Goal: Information Seeking & Learning: Learn about a topic

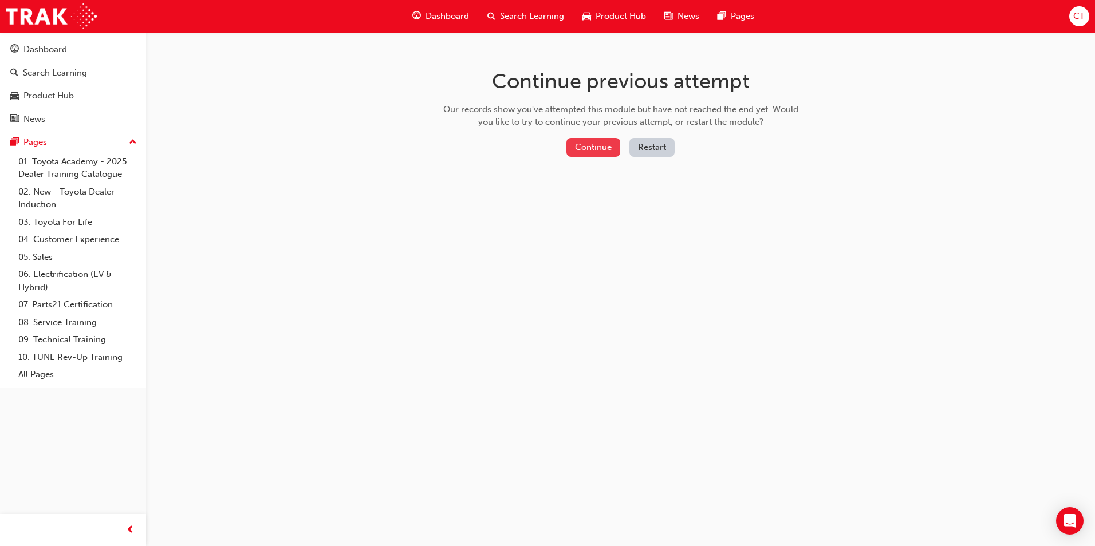
click at [591, 144] on button "Continue" at bounding box center [593, 147] width 54 height 19
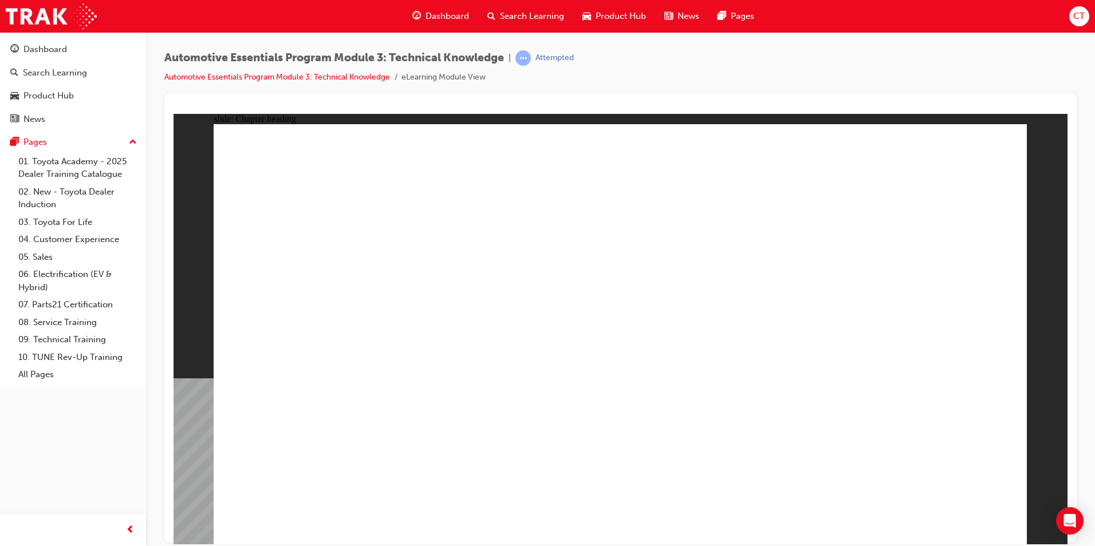
drag, startPoint x: 646, startPoint y: 311, endPoint x: 634, endPoint y: 311, distance: 12.0
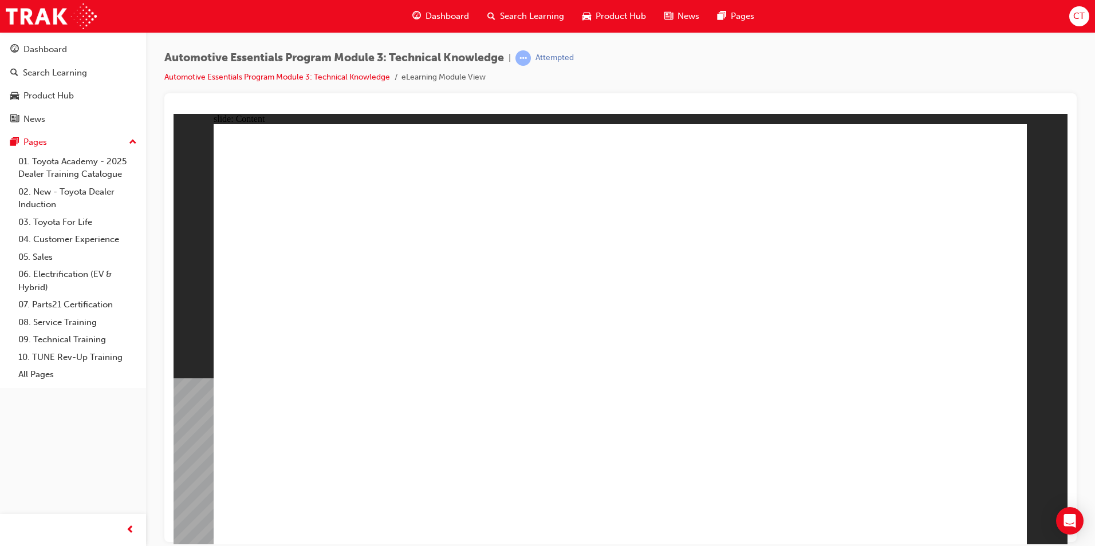
drag, startPoint x: 418, startPoint y: 348, endPoint x: 341, endPoint y: 263, distance: 114.7
click at [56, 47] on div "Dashboard" at bounding box center [45, 49] width 44 height 13
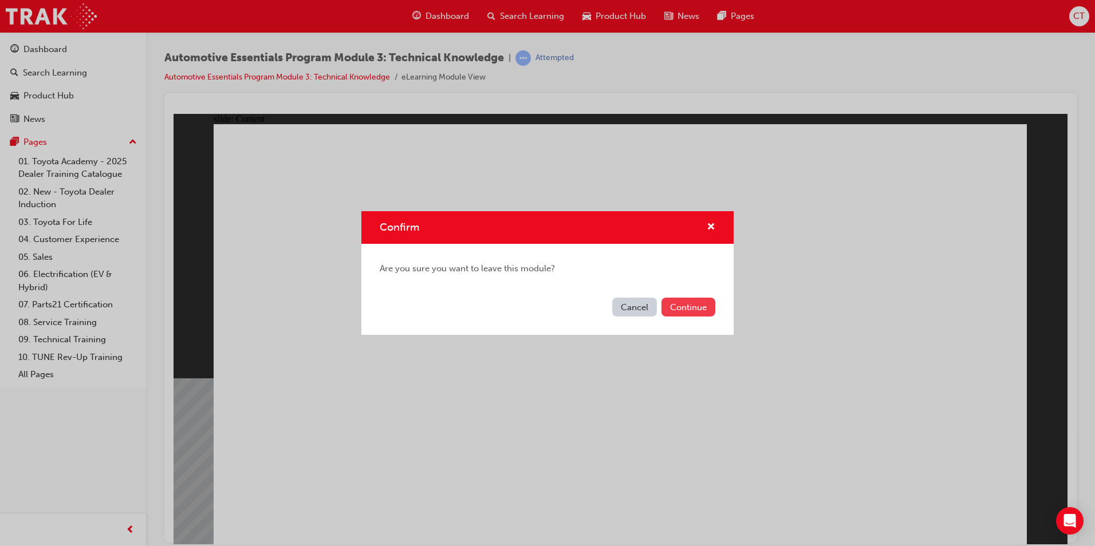
click at [684, 306] on button "Continue" at bounding box center [688, 307] width 54 height 19
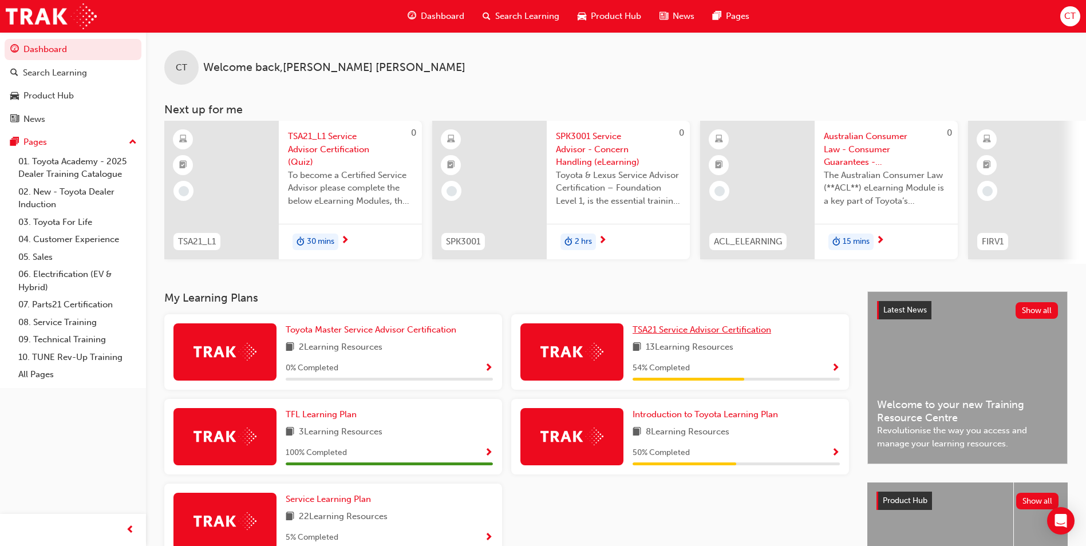
click at [668, 335] on span "TSA21 Service Advisor Certification" at bounding box center [702, 330] width 139 height 10
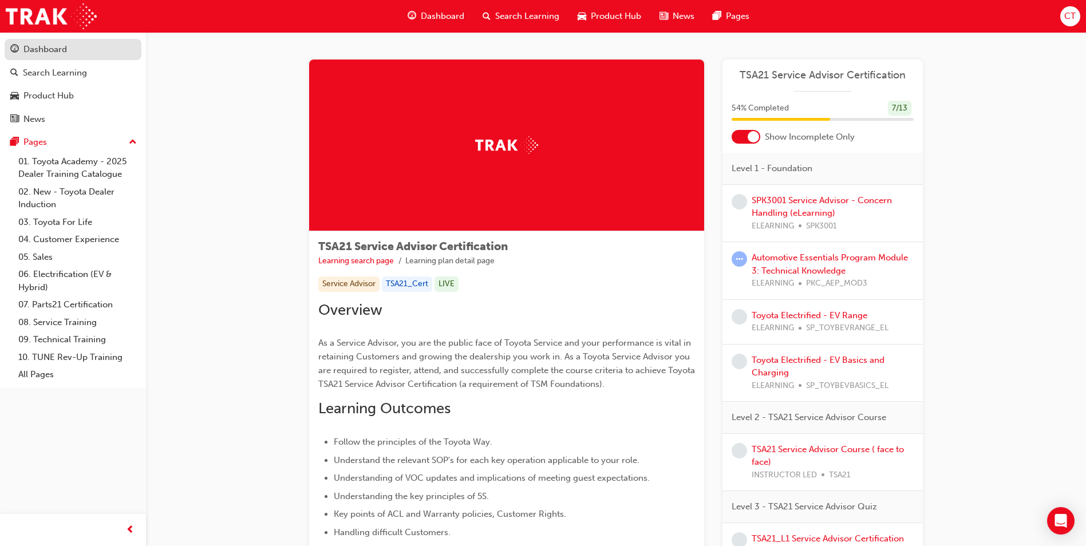
click at [48, 46] on div "Dashboard" at bounding box center [45, 49] width 44 height 13
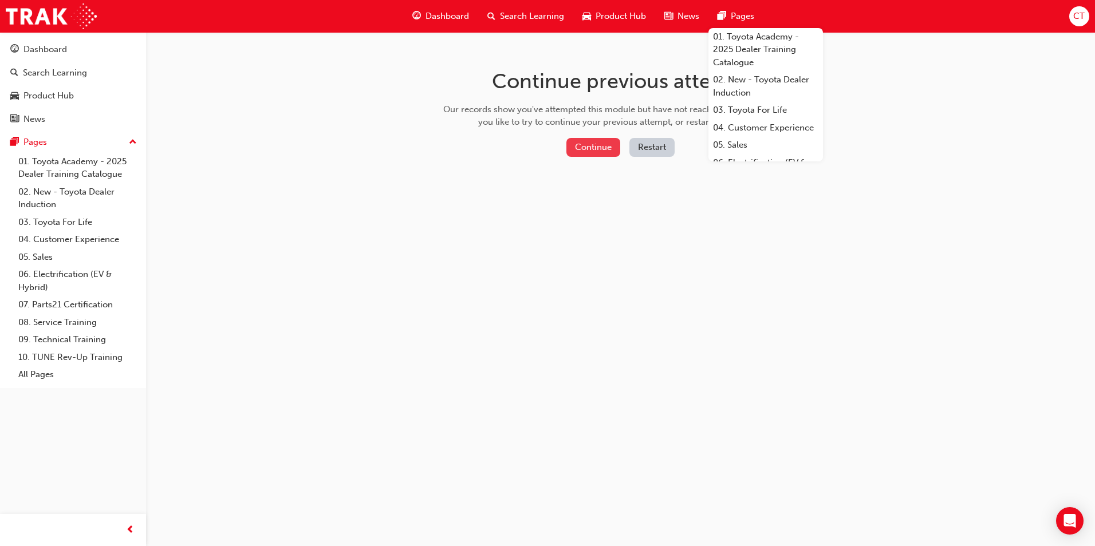
click at [580, 147] on button "Continue" at bounding box center [593, 147] width 54 height 19
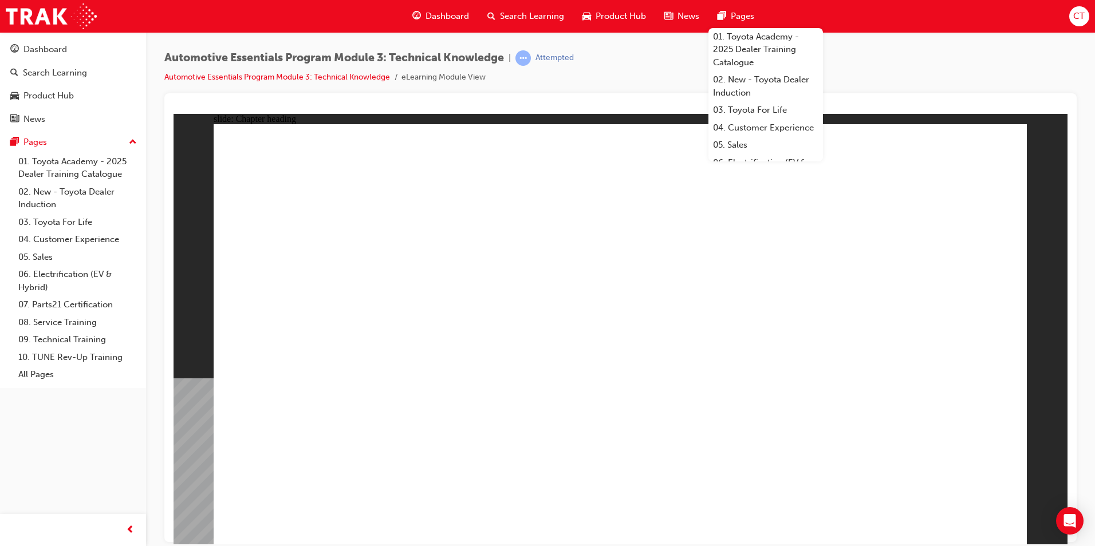
click at [53, 48] on div "Dashboard" at bounding box center [45, 49] width 44 height 13
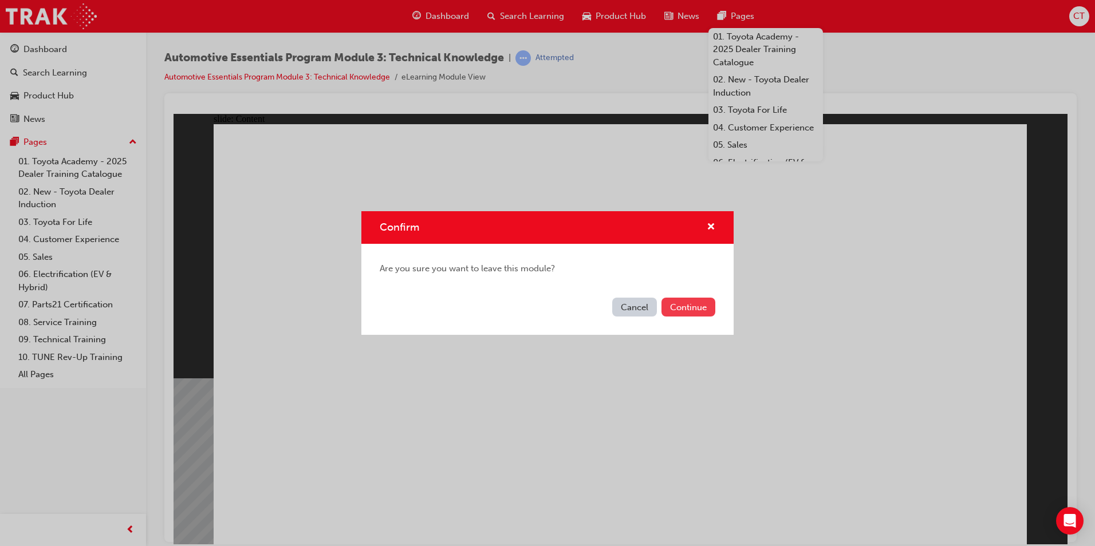
click at [676, 306] on button "Continue" at bounding box center [688, 307] width 54 height 19
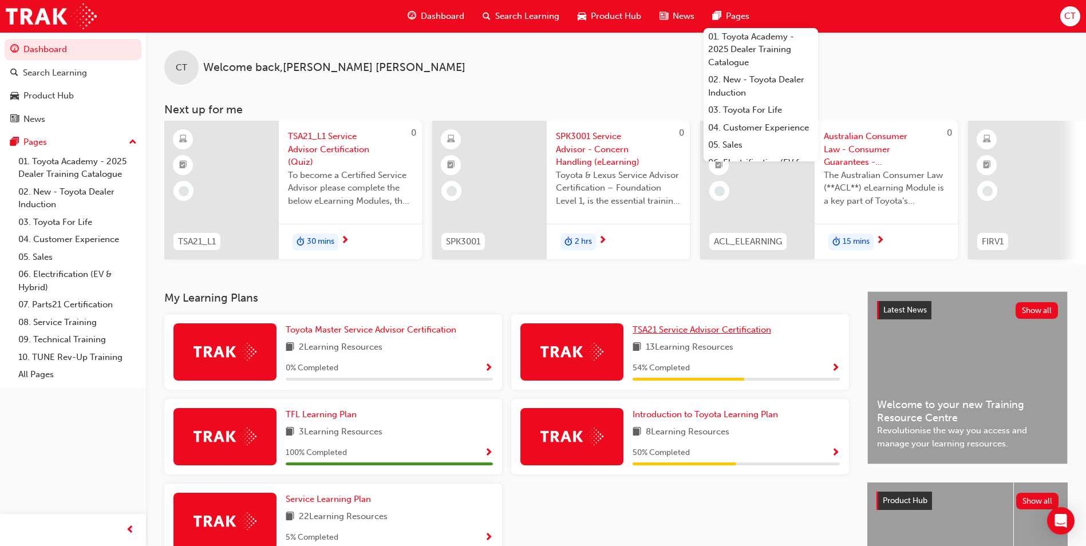
click at [648, 332] on span "TSA21 Service Advisor Certification" at bounding box center [702, 330] width 139 height 10
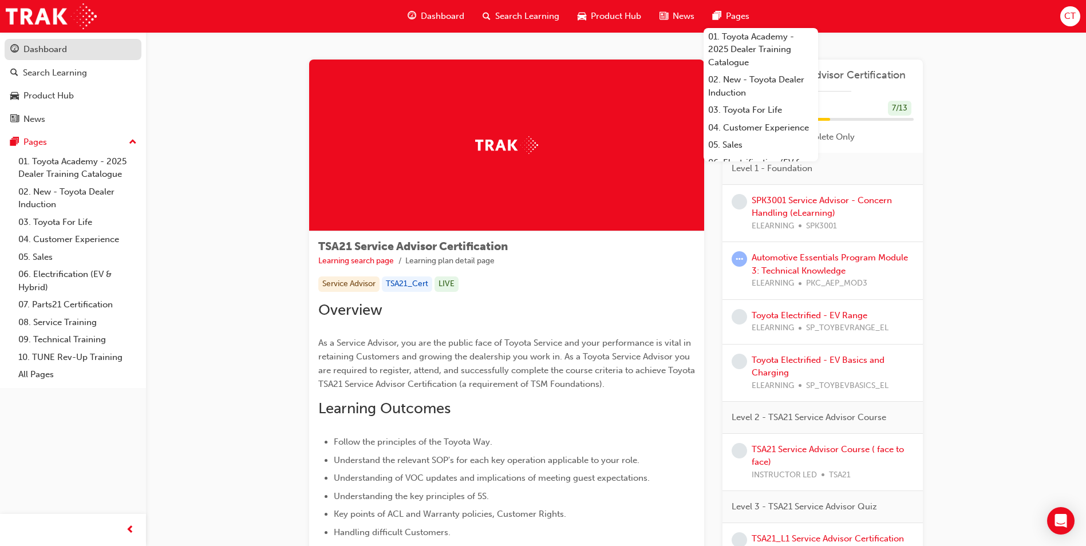
click at [50, 51] on div "Dashboard" at bounding box center [45, 49] width 44 height 13
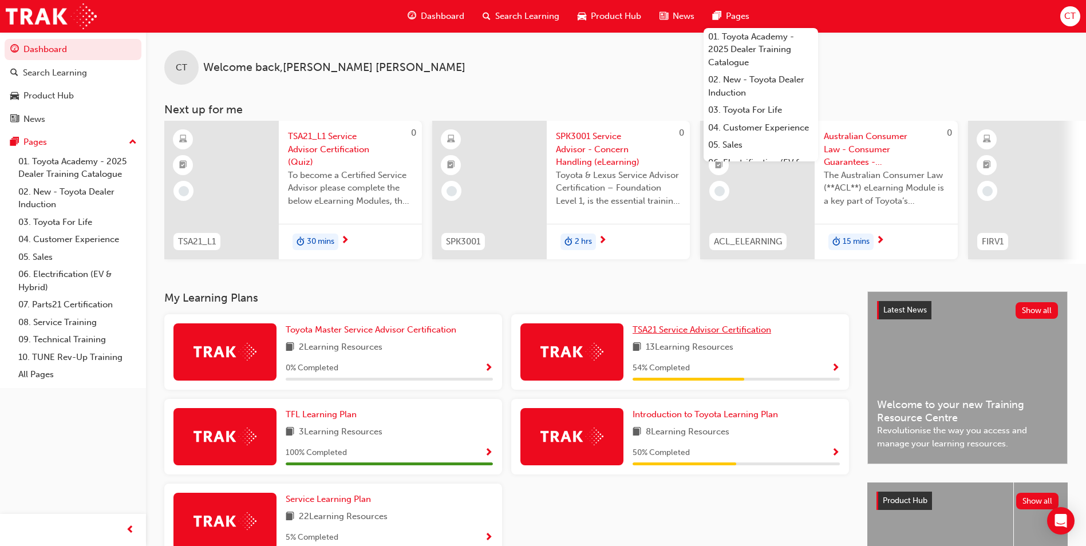
click at [647, 332] on span "TSA21 Service Advisor Certification" at bounding box center [702, 330] width 139 height 10
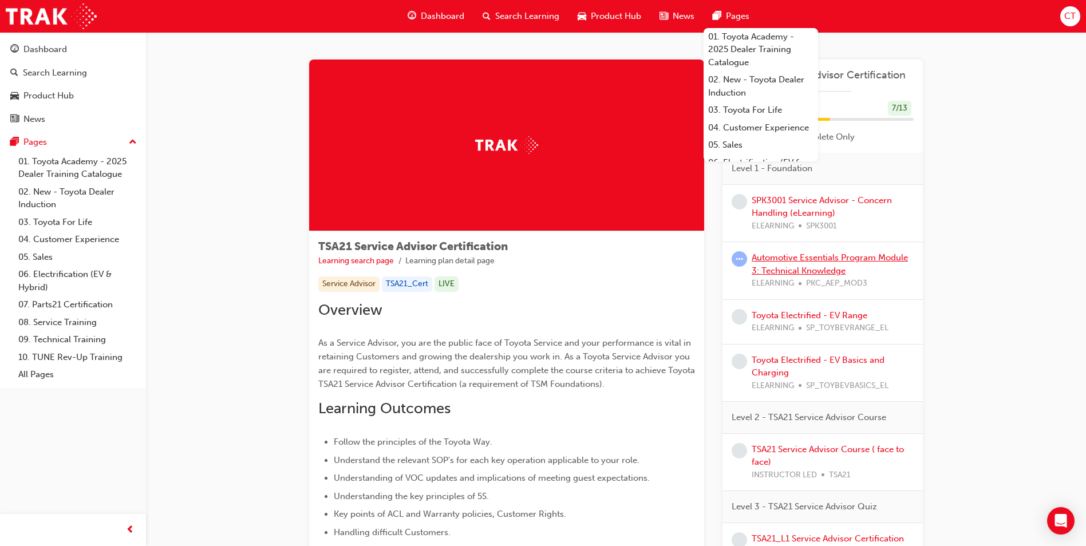
click at [786, 260] on link "Automotive Essentials Program Module 3: Technical Knowledge" at bounding box center [830, 263] width 156 height 23
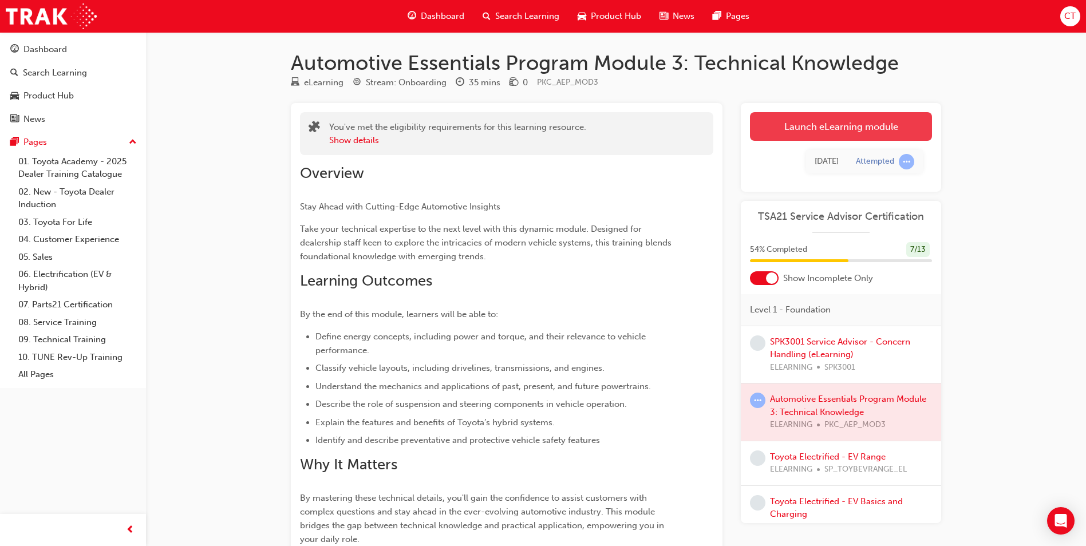
click at [865, 126] on link "Launch eLearning module" at bounding box center [841, 126] width 182 height 29
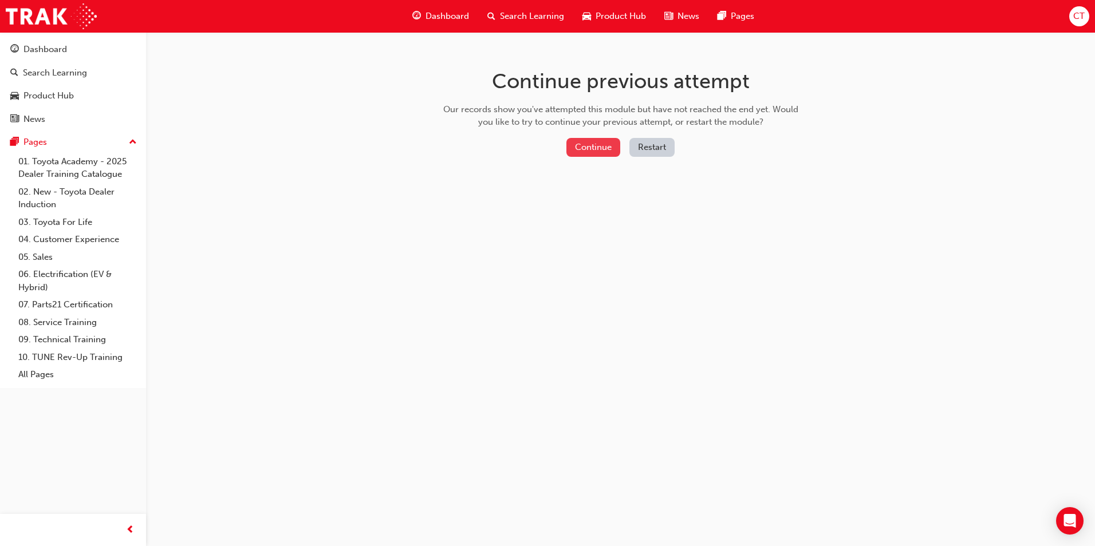
click at [602, 148] on button "Continue" at bounding box center [593, 147] width 54 height 19
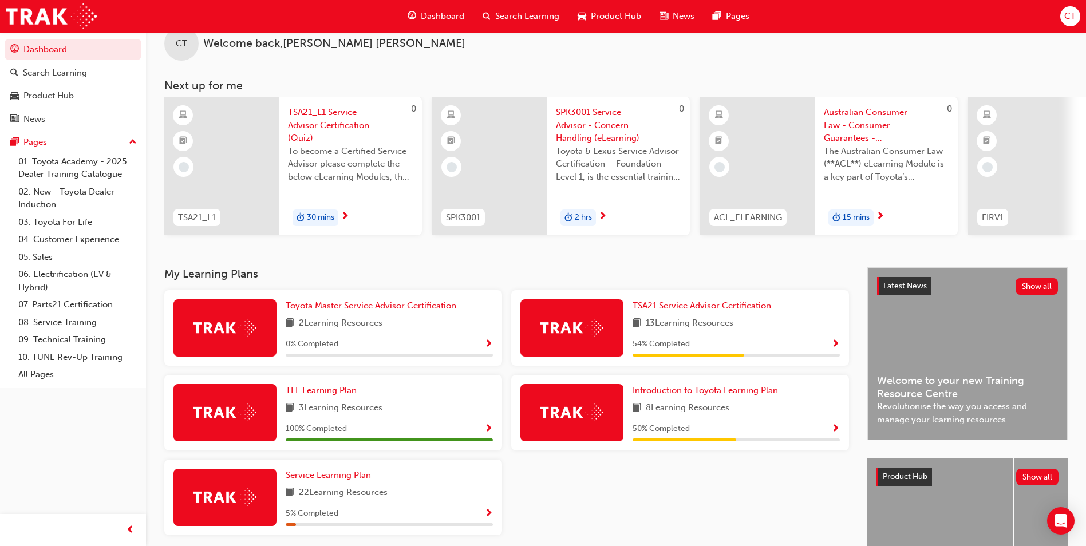
scroll to position [23, 0]
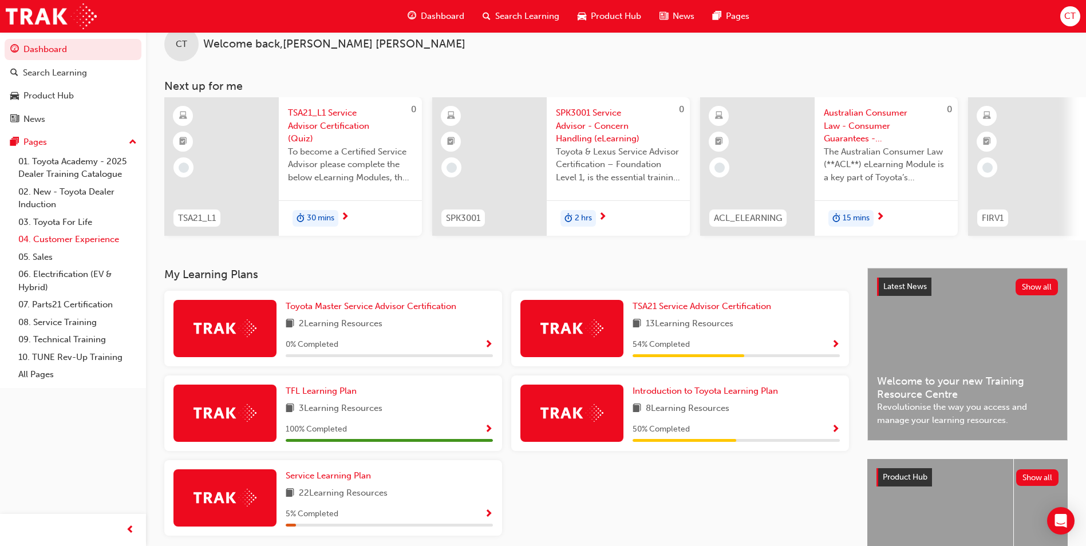
click at [58, 240] on link "04. Customer Experience" at bounding box center [78, 240] width 128 height 18
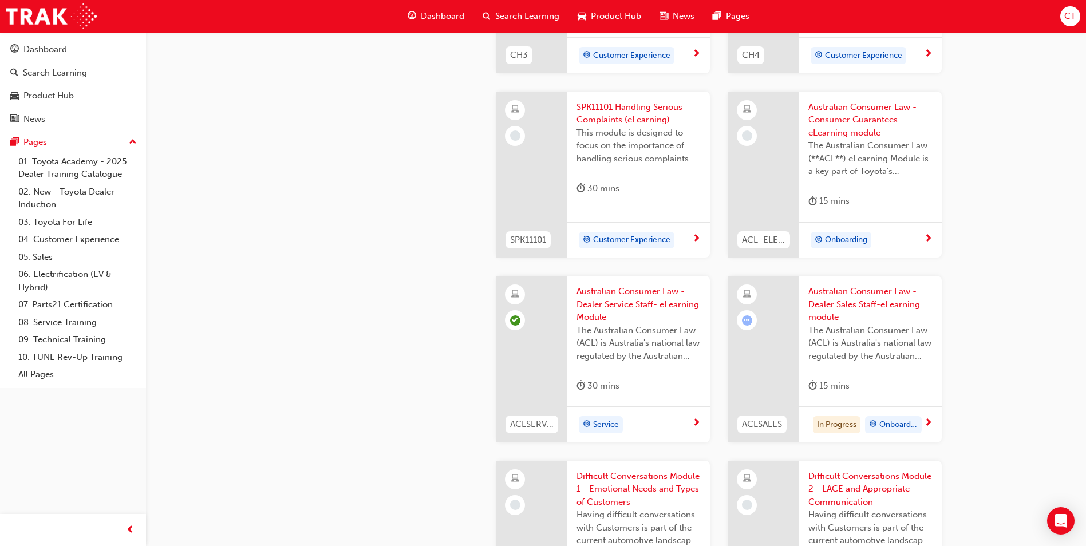
scroll to position [744, 0]
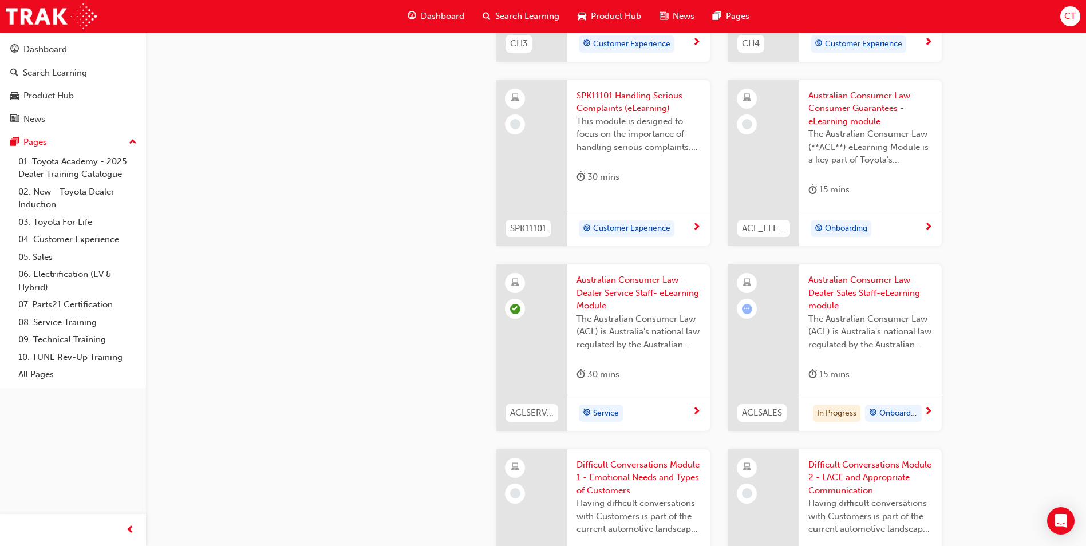
click at [836, 294] on span "Australian Consumer Law - Dealer Sales Staff-eLearning module" at bounding box center [870, 293] width 124 height 39
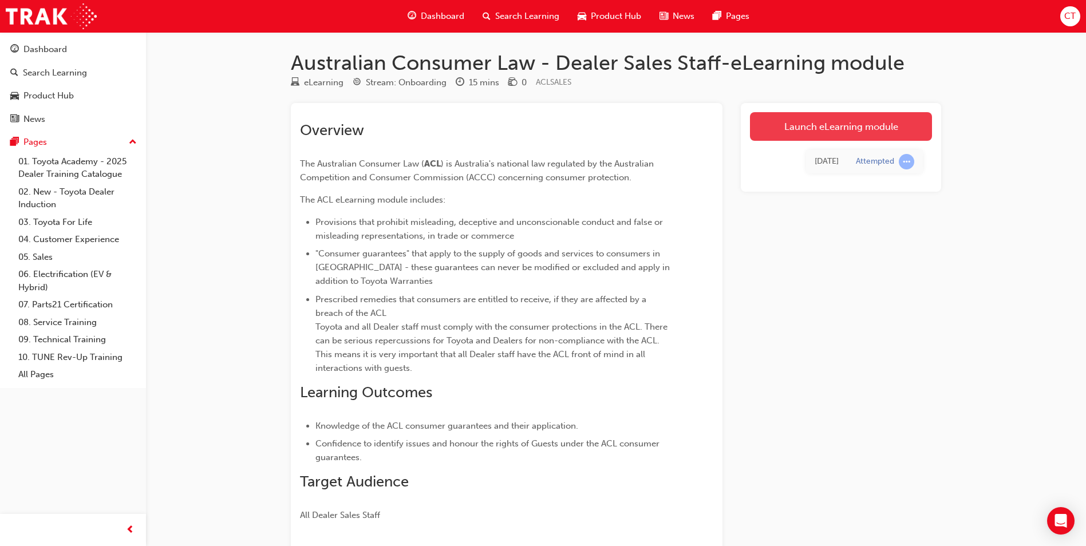
click at [807, 131] on link "Launch eLearning module" at bounding box center [841, 126] width 182 height 29
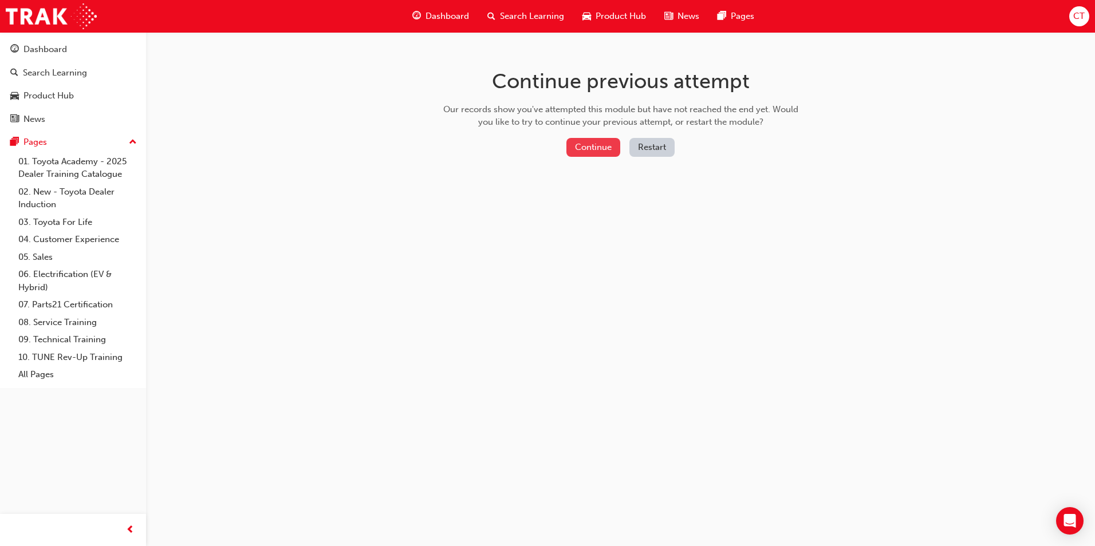
click at [601, 147] on button "Continue" at bounding box center [593, 147] width 54 height 19
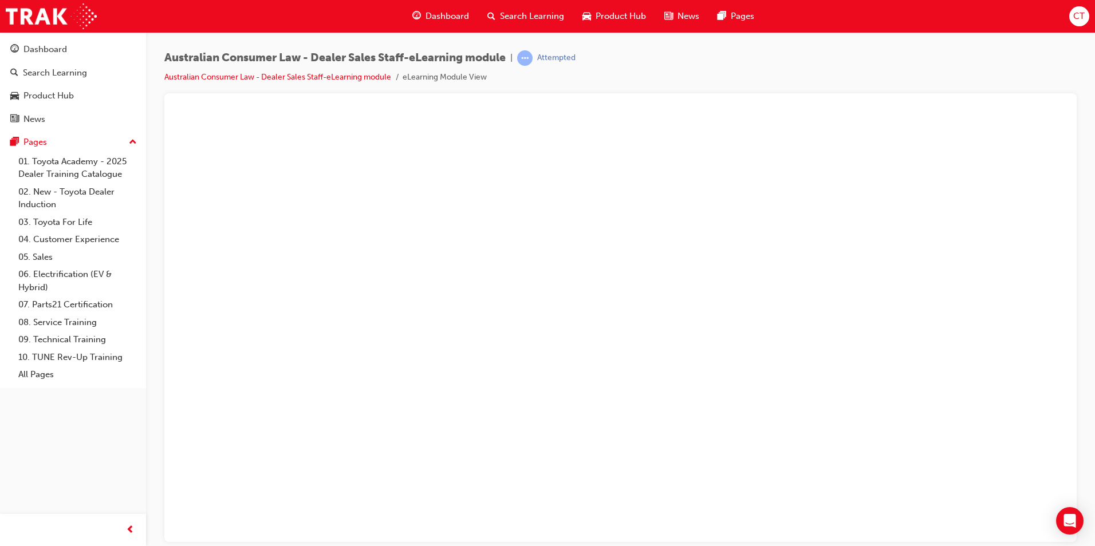
click at [439, 80] on li "eLearning Module View" at bounding box center [444, 77] width 84 height 13
click at [323, 76] on link "Australian Consumer Law - Dealer Sales Staff-eLearning module" at bounding box center [277, 77] width 227 height 10
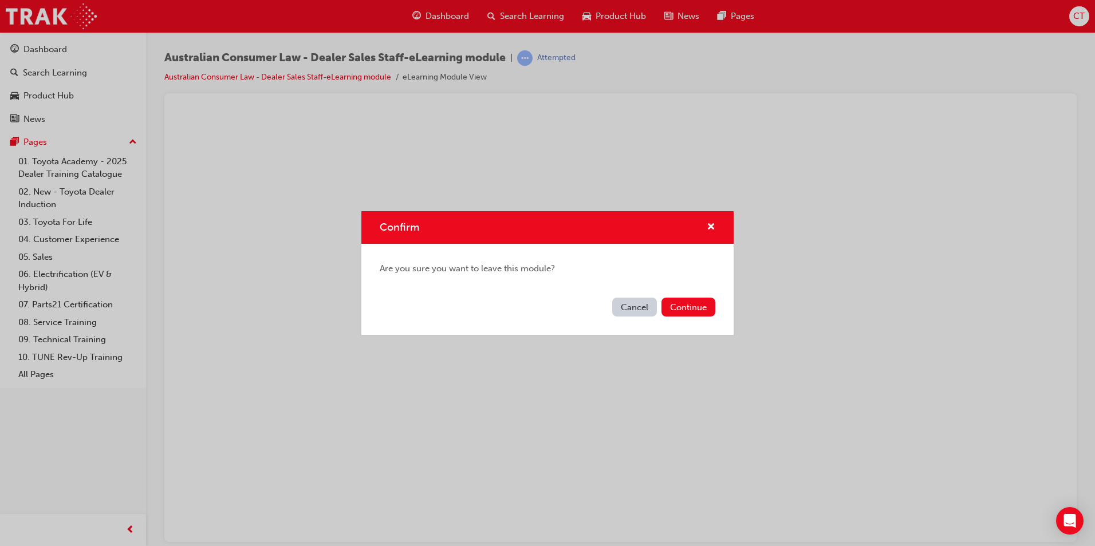
click at [618, 306] on button "Cancel" at bounding box center [634, 307] width 45 height 19
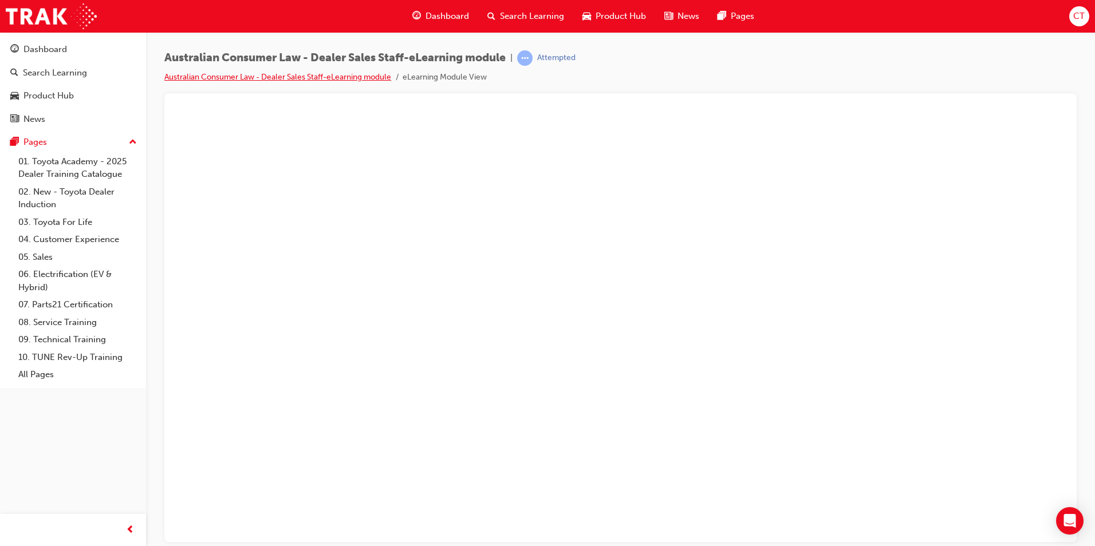
click at [344, 77] on link "Australian Consumer Law - Dealer Sales Staff-eLearning module" at bounding box center [277, 77] width 227 height 10
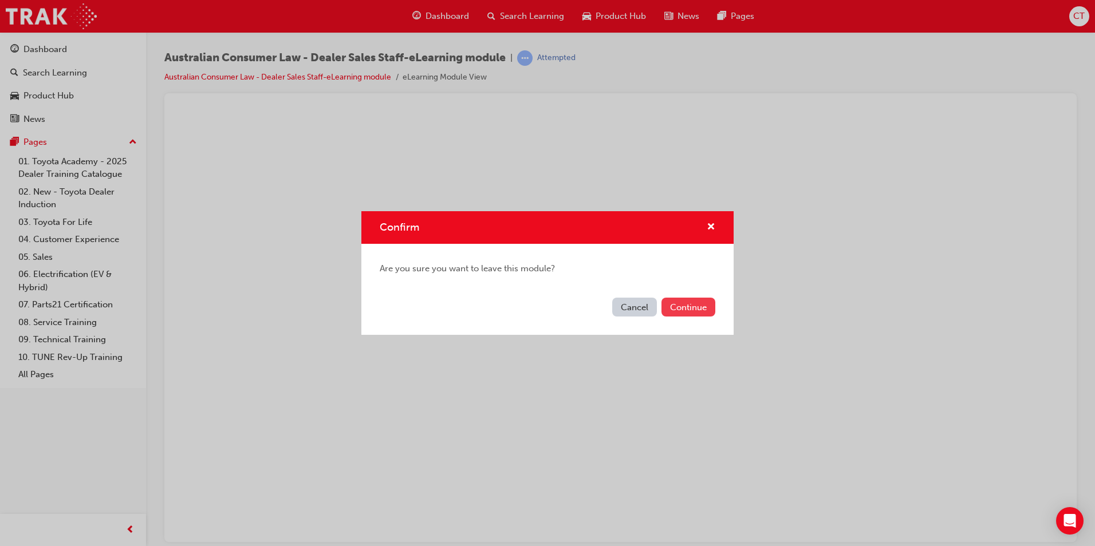
click at [674, 309] on button "Continue" at bounding box center [688, 307] width 54 height 19
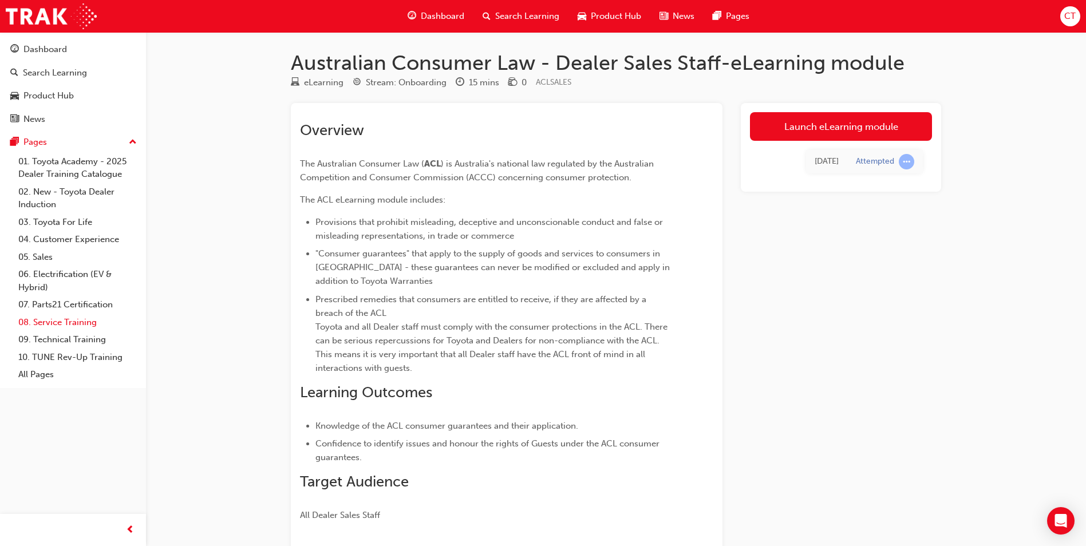
click at [44, 321] on link "08. Service Training" at bounding box center [78, 323] width 128 height 18
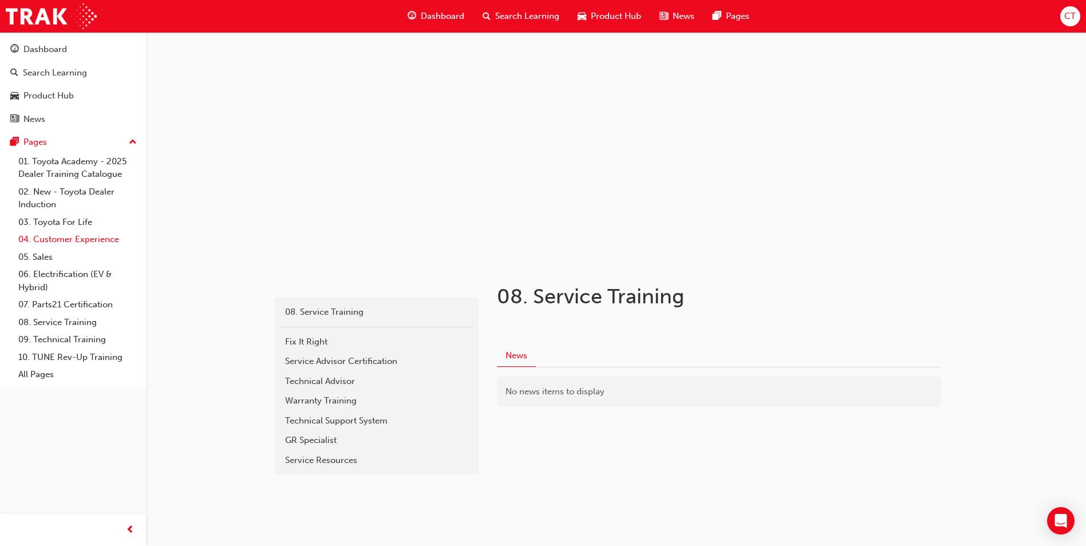
click at [53, 239] on link "04. Customer Experience" at bounding box center [78, 240] width 128 height 18
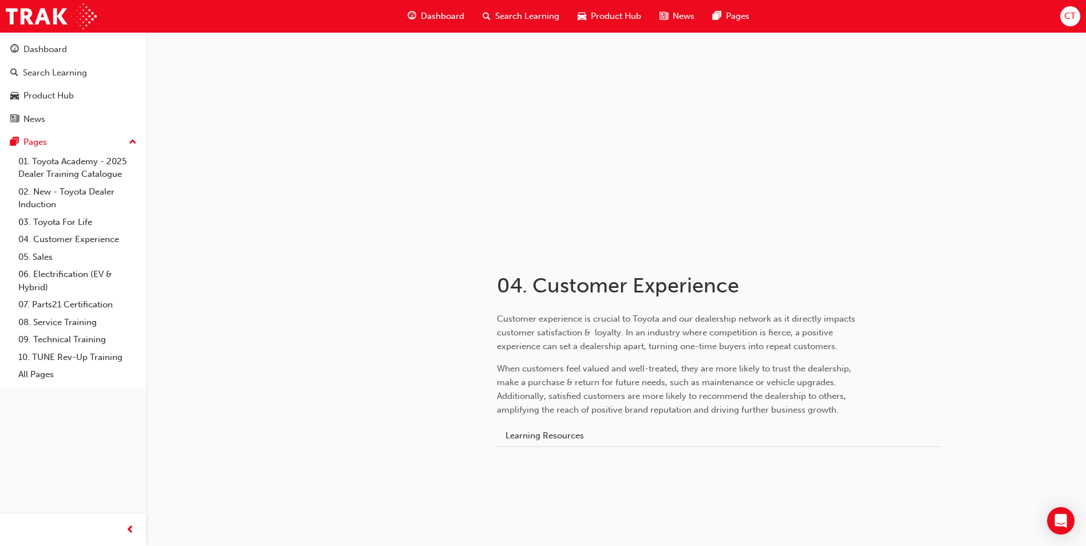
scroll to position [14, 0]
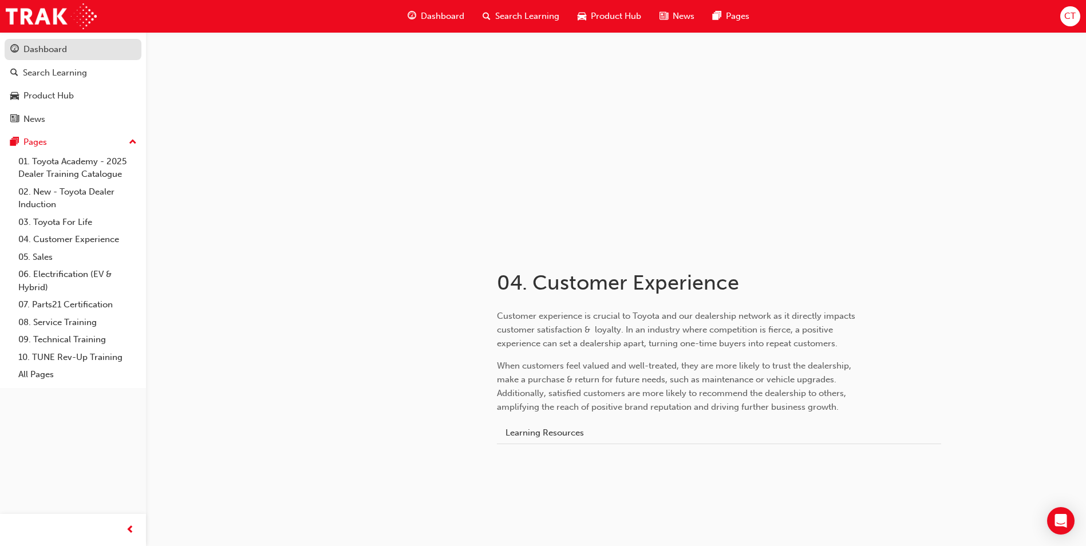
click at [50, 56] on div "Dashboard" at bounding box center [45, 49] width 44 height 13
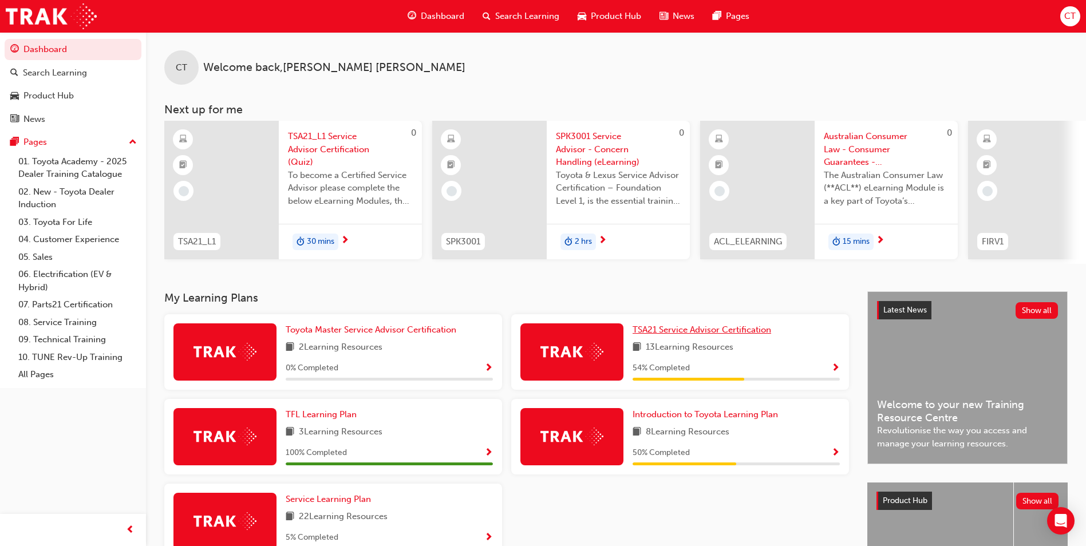
click at [668, 335] on span "TSA21 Service Advisor Certification" at bounding box center [702, 330] width 139 height 10
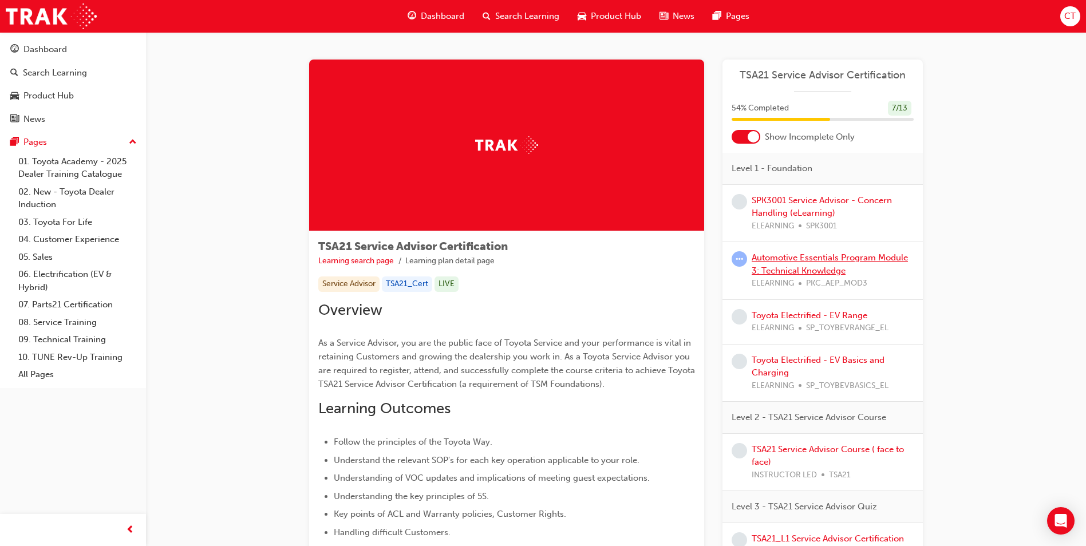
click at [785, 258] on link "Automotive Essentials Program Module 3: Technical Knowledge" at bounding box center [830, 263] width 156 height 23
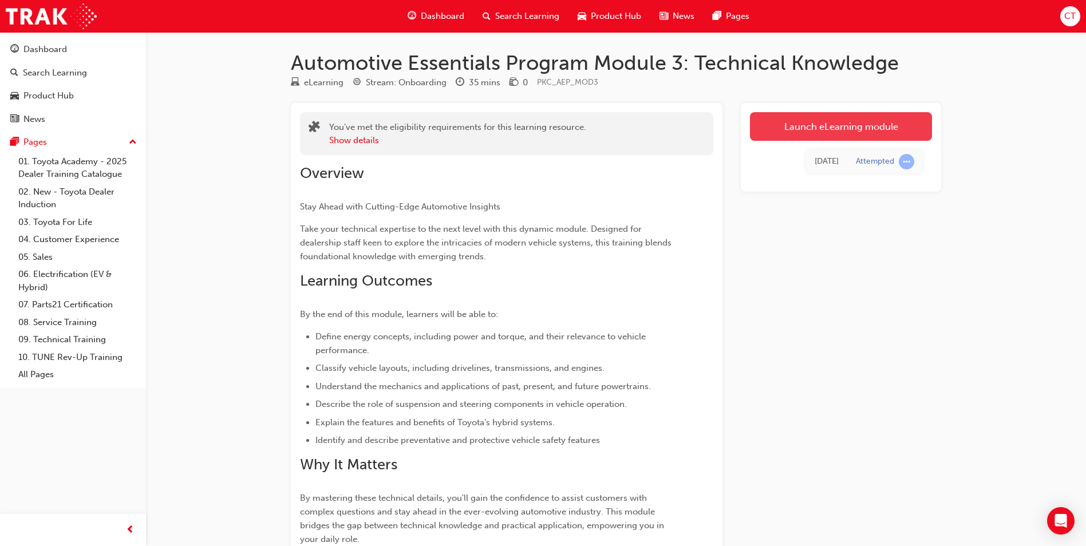
click at [804, 132] on link "Launch eLearning module" at bounding box center [841, 126] width 182 height 29
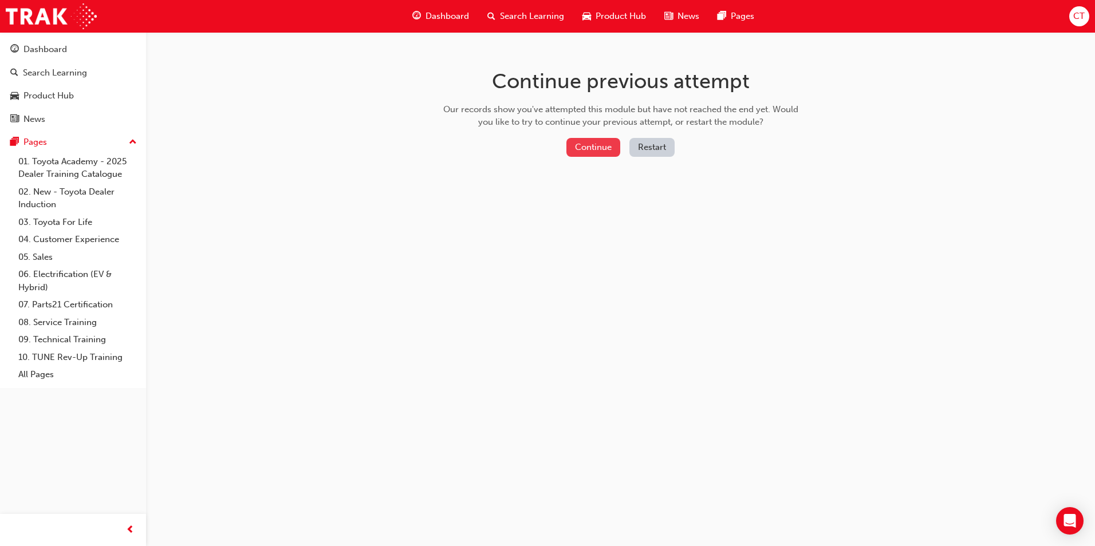
click at [581, 145] on button "Continue" at bounding box center [593, 147] width 54 height 19
